Goal: Find specific page/section: Find specific page/section

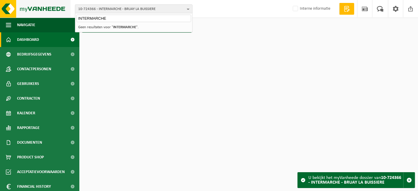
click at [38, 9] on img at bounding box center [35, 9] width 70 height 18
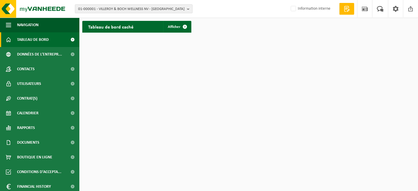
click at [100, 9] on span "01-000001 - VILLEROY & BOCH WELLNESS NV - ROESELARE" at bounding box center [131, 9] width 106 height 9
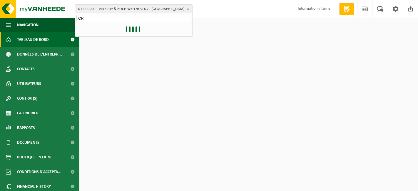
type input "C"
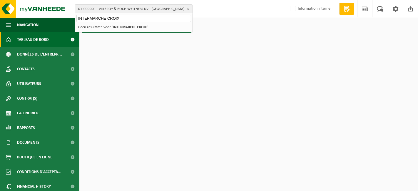
type input "INTERMARCHE CROIX"
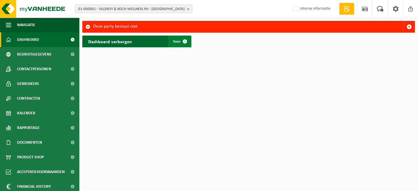
click at [172, 37] on link "Toon" at bounding box center [179, 42] width 23 height 12
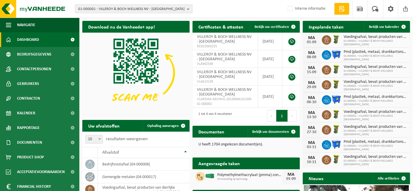
click at [152, 9] on span "01-000001 - VILLEROY & BOCH WELLNESS NV - ROESELARE" at bounding box center [131, 9] width 106 height 9
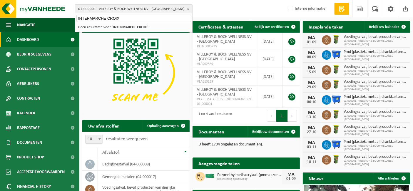
type input "INTERMARCHE CROIX"
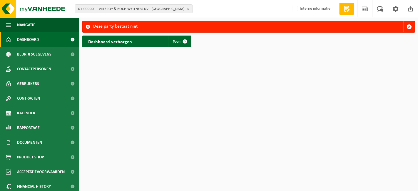
click at [152, 9] on span "01-000001 - VILLEROY & BOCH WELLNESS NV - ROESELARE" at bounding box center [131, 9] width 106 height 9
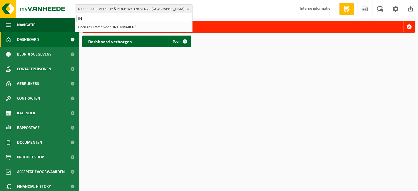
type input "I"
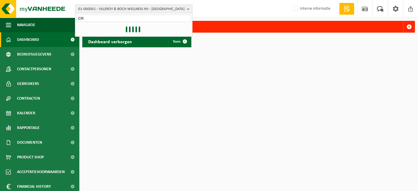
type input "C"
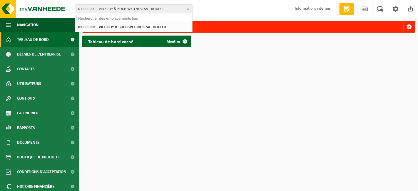
click at [221, 47] on div "Tableau de bord caché Montrer" at bounding box center [248, 42] width 335 height 18
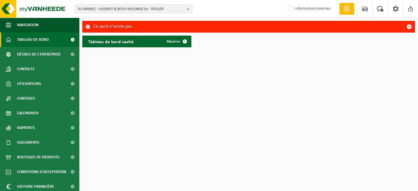
click at [151, 12] on span "01-000001 - VILLEROY & BOCH WELLNESS SA - ROULER" at bounding box center [131, 9] width 106 height 9
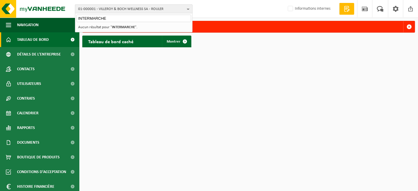
type input "INTERMARCHE"
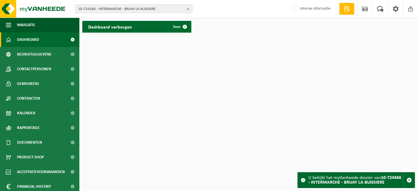
click at [154, 11] on span "10-724366 - INTERMARCHE - BRUAY LA BUISSIERE" at bounding box center [131, 9] width 106 height 9
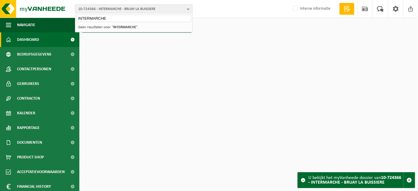
type input "INTERMARCHE"
click at [155, 11] on span "10-724366 - INTERMARCHE - BRUAY LA BUISSIERE" at bounding box center [131, 9] width 106 height 9
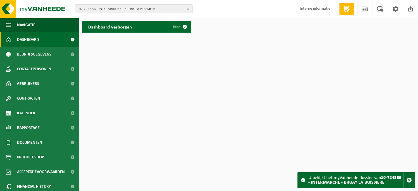
click at [155, 11] on span "10-724366 - INTERMARCHE - BRUAY LA BUISSIERE" at bounding box center [131, 9] width 106 height 9
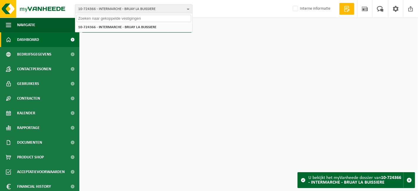
click at [128, 20] on input "text" at bounding box center [133, 18] width 115 height 7
type input "CROIX"
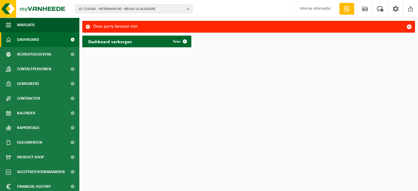
click at [128, 10] on span "10-724366 - INTERMARCHE - BRUAY LA BUISSIERE" at bounding box center [131, 9] width 106 height 9
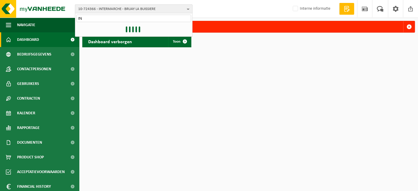
type input "I"
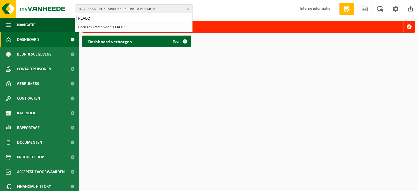
type input "FLALO"
